Goal: Information Seeking & Learning: Learn about a topic

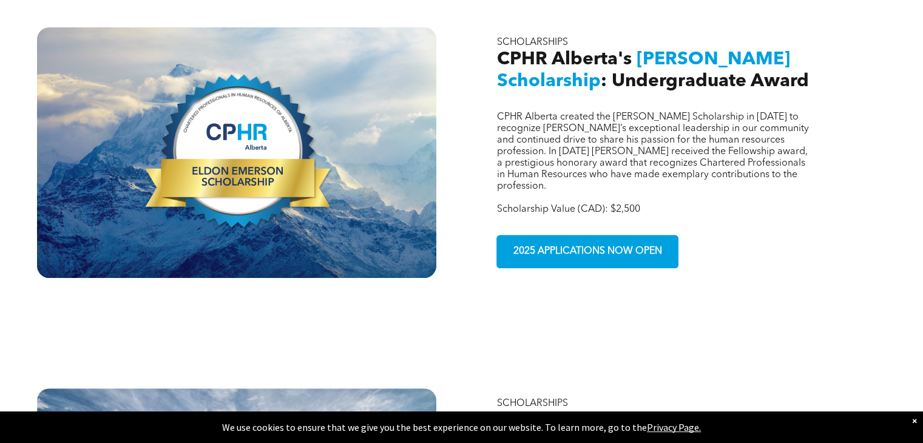
scroll to position [457, 0]
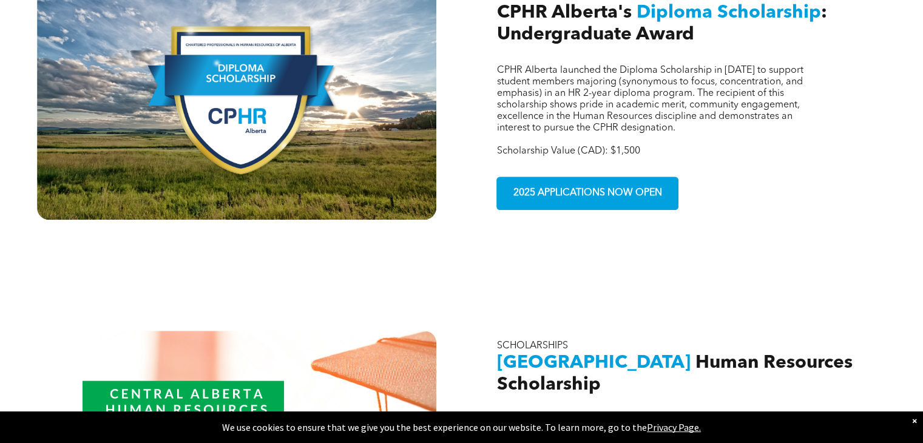
drag, startPoint x: 928, startPoint y: 80, endPoint x: 932, endPoint y: 299, distance: 219.2
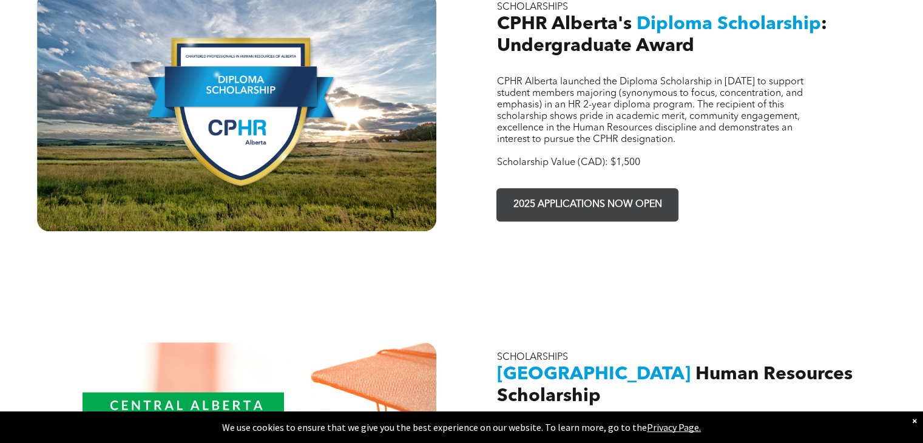
click at [627, 193] on span "2025 APPLICATIONS NOW OPEN" at bounding box center [587, 205] width 157 height 24
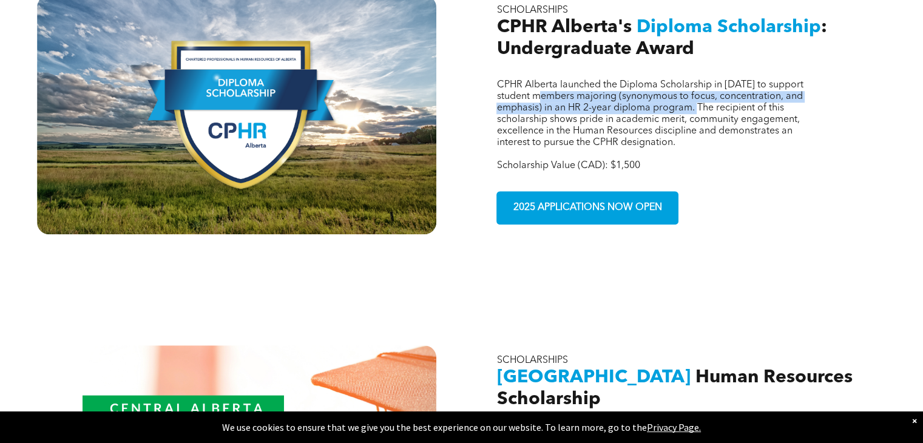
drag, startPoint x: 555, startPoint y: 80, endPoint x: 709, endPoint y: 90, distance: 154.0
click at [709, 90] on span "CPHR Alberta launched the Diploma Scholarship in [DATE] to support student memb…" at bounding box center [650, 113] width 307 height 67
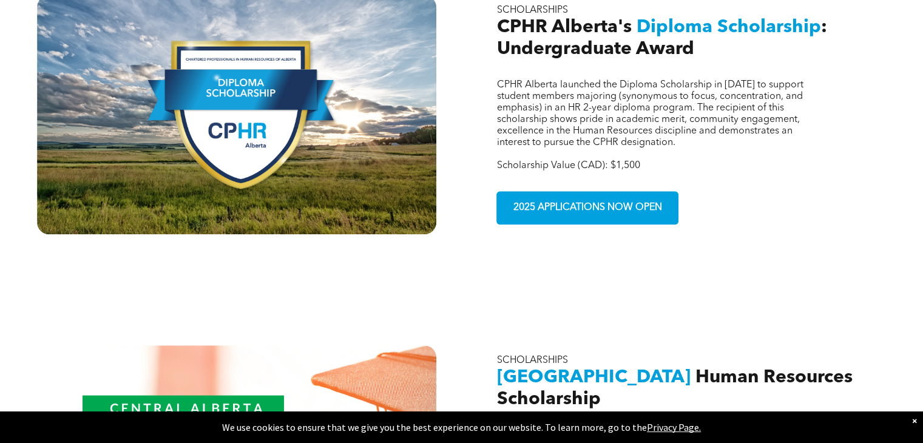
click at [787, 106] on span "CPHR Alberta launched the Diploma Scholarship in [DATE] to support student memb…" at bounding box center [650, 113] width 307 height 67
click at [551, 92] on span "CPHR Alberta launched the Diploma Scholarship in [DATE] to support student memb…" at bounding box center [650, 113] width 307 height 67
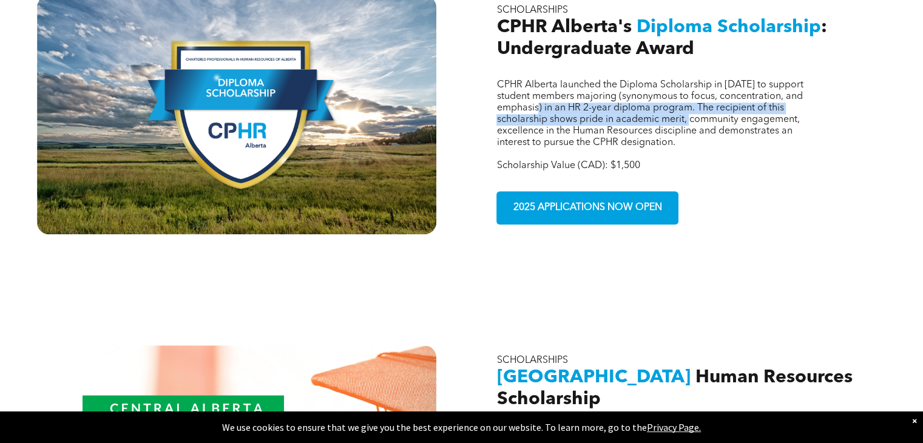
drag, startPoint x: 545, startPoint y: 90, endPoint x: 699, endPoint y: 94, distance: 154.2
click at [699, 94] on span "CPHR Alberta launched the Diploma Scholarship in [DATE] to support student memb…" at bounding box center [650, 113] width 307 height 67
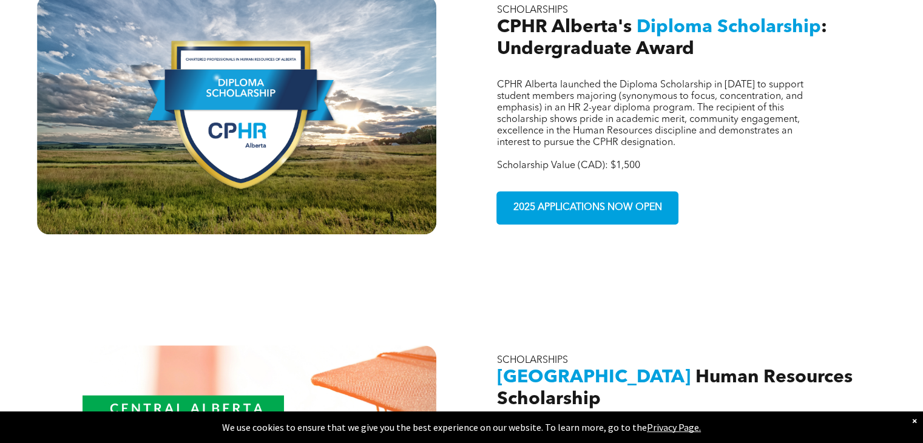
click at [748, 118] on p "CPHR Alberta launched the Diploma Scholarship in [DATE] to support student memb…" at bounding box center [655, 114] width 317 height 69
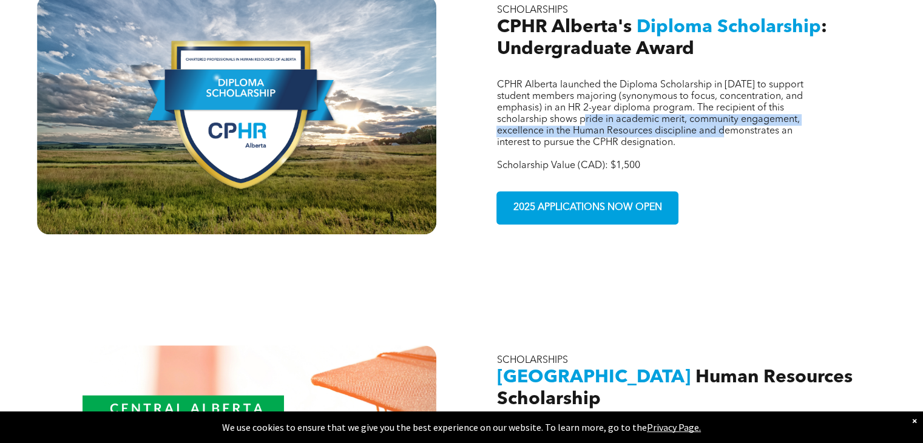
drag, startPoint x: 592, startPoint y: 100, endPoint x: 744, endPoint y: 112, distance: 152.9
click at [744, 112] on span "CPHR Alberta launched the Diploma Scholarship in [DATE] to support student memb…" at bounding box center [650, 113] width 307 height 67
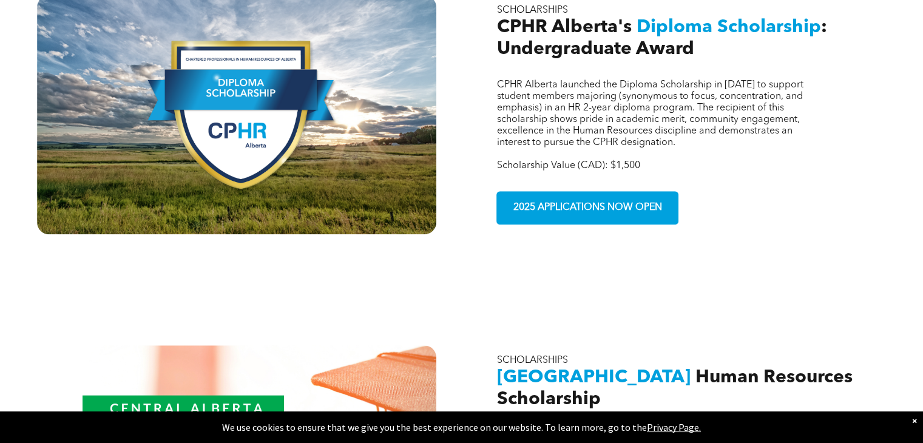
click at [772, 160] on p "Scholarship Value (CAD): $1,500" at bounding box center [655, 166] width 317 height 12
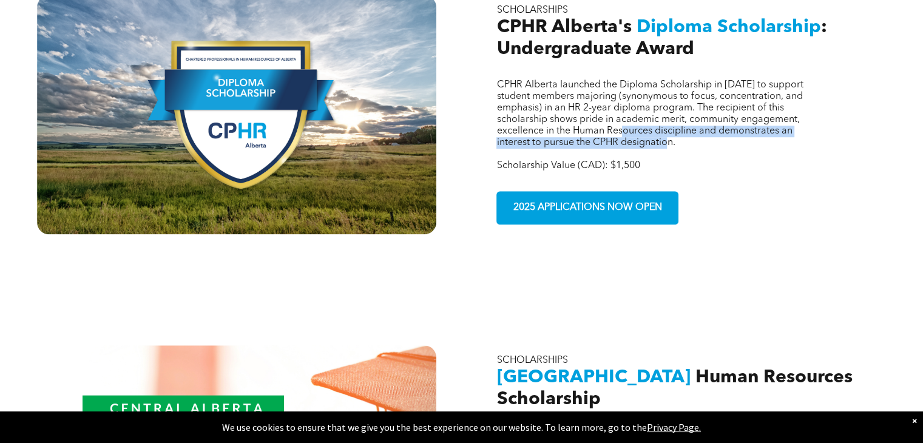
drag, startPoint x: 632, startPoint y: 112, endPoint x: 708, endPoint y: 118, distance: 76.7
click at [708, 118] on p "CPHR Alberta launched the Diploma Scholarship in [DATE] to support student memb…" at bounding box center [655, 114] width 317 height 69
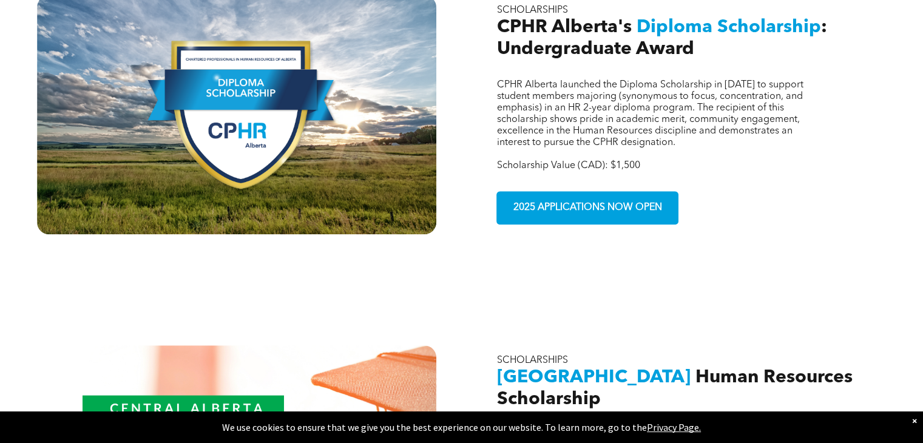
click at [728, 152] on div "CPHR Alberta launched the Diploma Scholarship in [DATE] to support student memb…" at bounding box center [686, 114] width 399 height 239
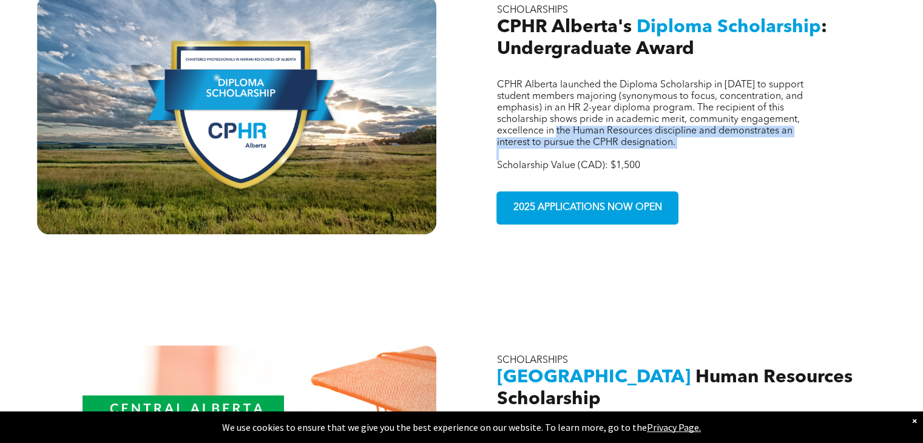
drag, startPoint x: 565, startPoint y: 115, endPoint x: 674, endPoint y: 129, distance: 110.1
click at [674, 129] on div "CPHR Alberta launched the Diploma Scholarship in [DATE] to support student memb…" at bounding box center [655, 126] width 317 height 92
click at [719, 149] on p at bounding box center [655, 155] width 317 height 12
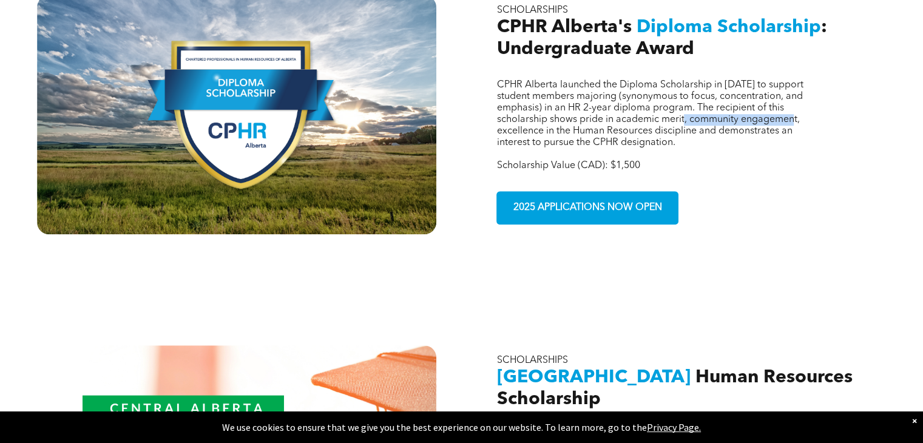
drag, startPoint x: 689, startPoint y: 98, endPoint x: 804, endPoint y: 103, distance: 115.5
click at [804, 103] on p "CPHR Alberta launched the Diploma Scholarship in [DATE] to support student memb…" at bounding box center [655, 114] width 317 height 69
click at [798, 225] on div "CPHR Alberta launched the Diploma Scholarship in [DATE] to support student memb…" at bounding box center [461, 97] width 923 height 350
